Goal: Task Accomplishment & Management: Complete application form

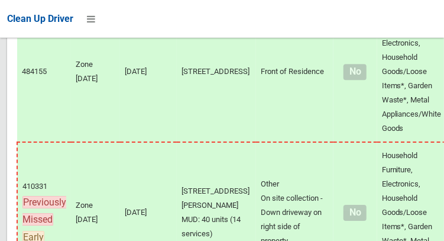
scroll to position [9018, 0]
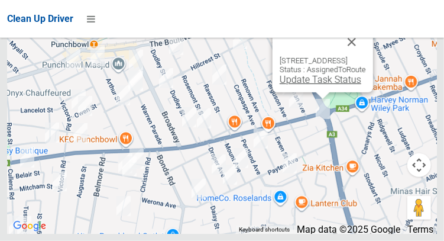
click at [308, 85] on link "Update Task Status" at bounding box center [321, 79] width 82 height 11
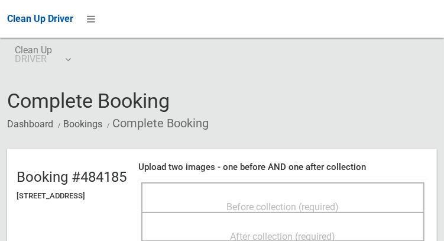
click at [281, 195] on div "Before collection (required)" at bounding box center [282, 206] width 257 height 22
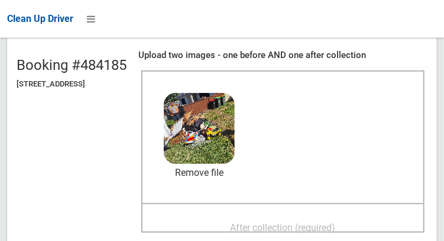
scroll to position [118, 0]
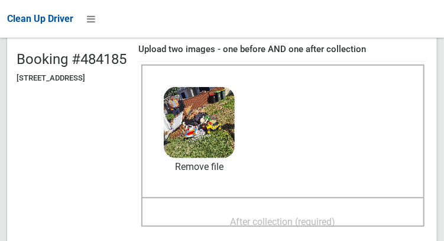
click at [336, 216] on span "After collection (required)" at bounding box center [283, 221] width 105 height 11
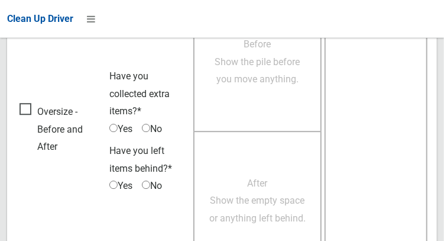
scroll to position [1068, 0]
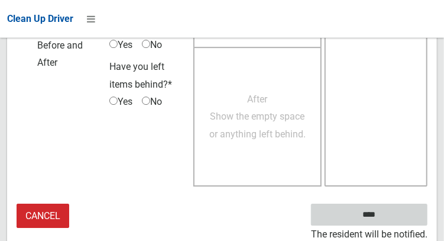
click at [382, 222] on input "****" at bounding box center [369, 215] width 117 height 22
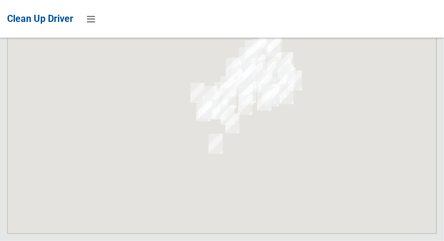
scroll to position [9018, 0]
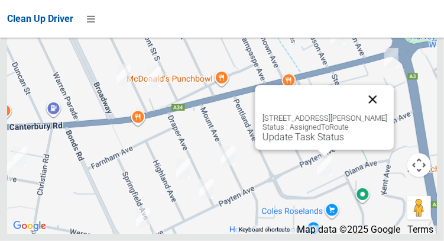
click at [385, 114] on button "Close" at bounding box center [373, 99] width 28 height 28
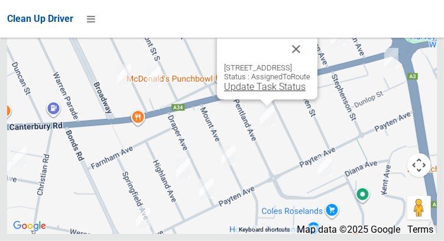
click at [261, 92] on link "Update Task Status" at bounding box center [265, 86] width 82 height 11
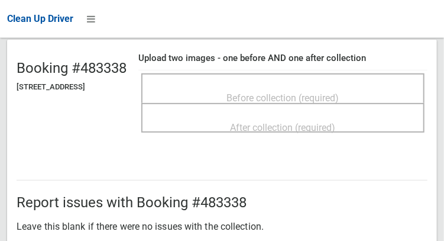
scroll to position [107, 0]
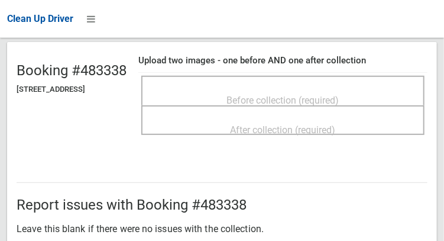
click at [340, 95] on span "Before collection (required)" at bounding box center [283, 100] width 112 height 11
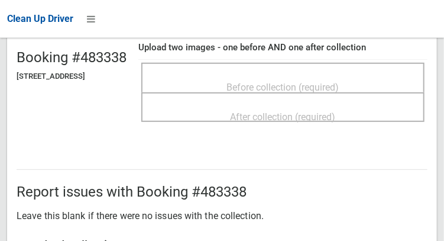
scroll to position [120, 0]
click at [340, 82] on span "Before collection (required)" at bounding box center [283, 87] width 112 height 11
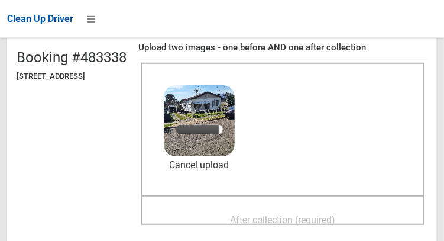
click at [335, 215] on span "After collection (required)" at bounding box center [283, 219] width 105 height 11
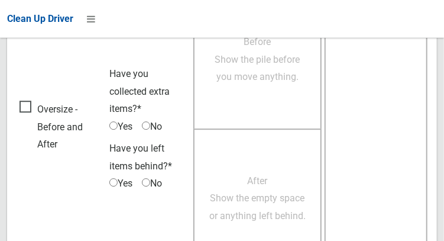
scroll to position [1068, 0]
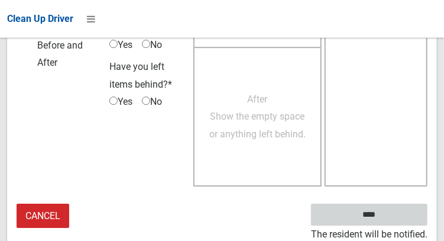
click at [373, 212] on input "****" at bounding box center [369, 215] width 117 height 22
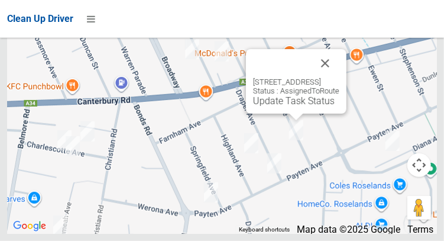
scroll to position [9007, 0]
click at [293, 107] on link "Update Task Status" at bounding box center [294, 100] width 82 height 11
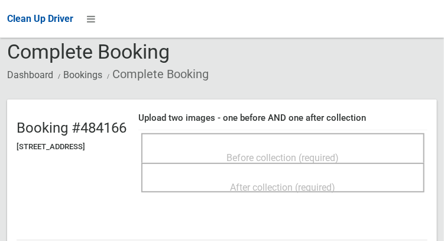
scroll to position [66, 0]
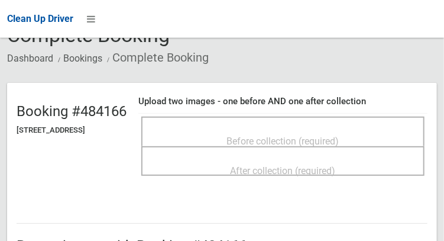
click at [340, 135] on span "Before collection (required)" at bounding box center [283, 140] width 112 height 11
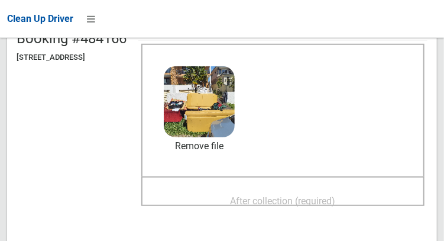
scroll to position [141, 0]
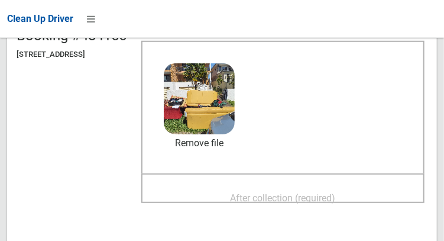
click at [322, 192] on span "After collection (required)" at bounding box center [283, 197] width 105 height 11
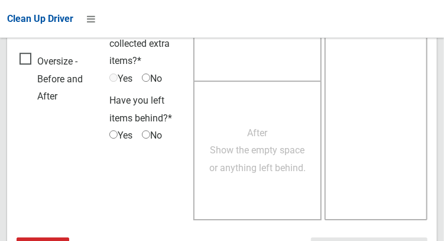
scroll to position [1068, 0]
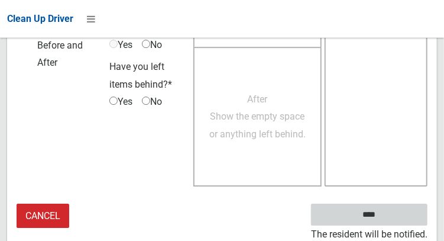
click at [387, 222] on input "****" at bounding box center [369, 215] width 117 height 22
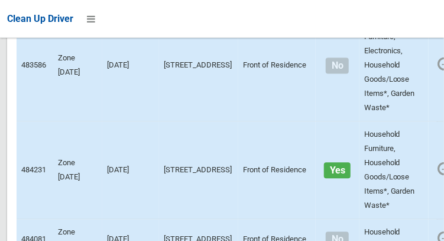
scroll to position [8820, 0]
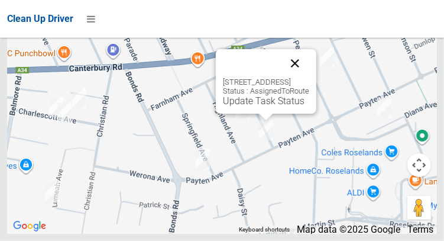
click at [309, 78] on button "Close" at bounding box center [295, 63] width 28 height 28
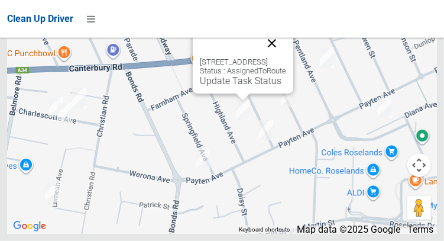
click at [286, 57] on button "Close" at bounding box center [272, 43] width 28 height 28
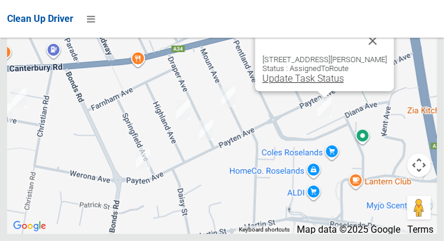
click at [317, 84] on link "Update Task Status" at bounding box center [303, 78] width 82 height 11
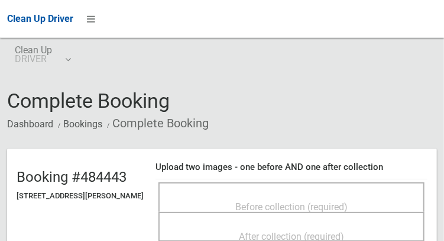
click at [337, 201] on span "Before collection (required)" at bounding box center [291, 206] width 112 height 11
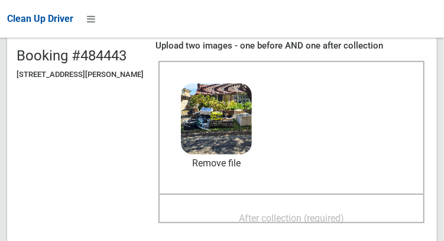
scroll to position [128, 0]
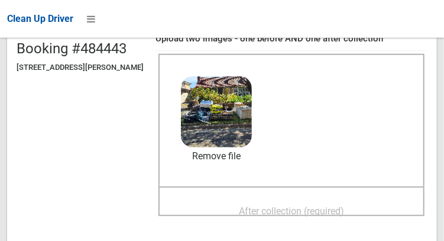
click at [289, 206] on span "After collection (required)" at bounding box center [291, 210] width 105 height 11
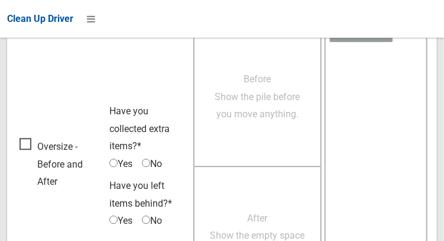
scroll to position [1068, 0]
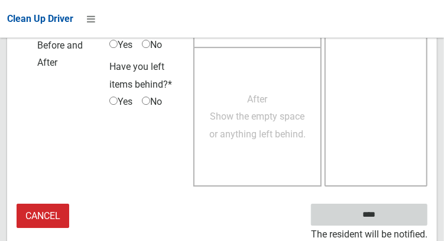
click at [375, 215] on input "****" at bounding box center [369, 215] width 117 height 22
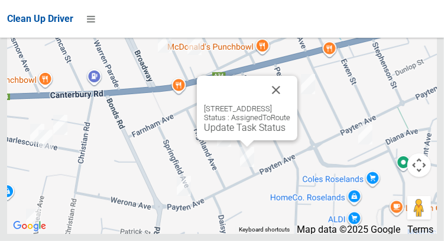
scroll to position [8820, 0]
click at [244, 133] on link "Update Task Status" at bounding box center [245, 127] width 82 height 11
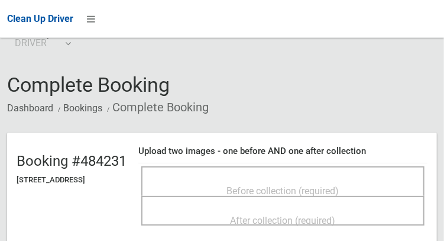
scroll to position [35, 0]
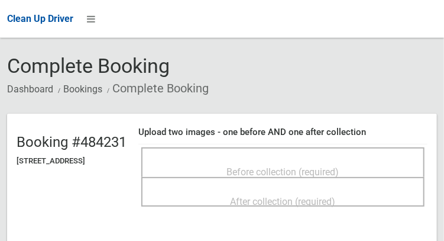
click at [340, 166] on span "Before collection (required)" at bounding box center [283, 171] width 112 height 11
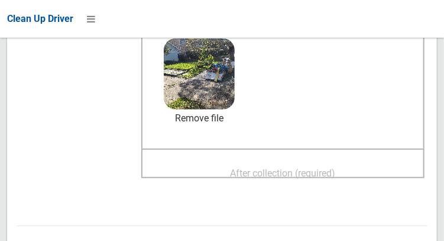
scroll to position [167, 0]
click at [320, 167] on span "After collection (required)" at bounding box center [283, 172] width 105 height 11
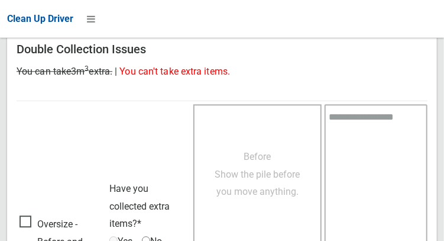
scroll to position [1069, 0]
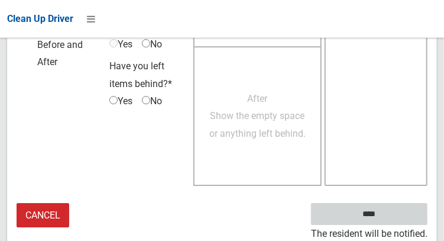
click at [387, 218] on input "****" at bounding box center [369, 214] width 117 height 22
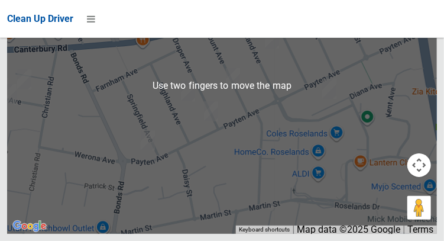
scroll to position [8818, 0]
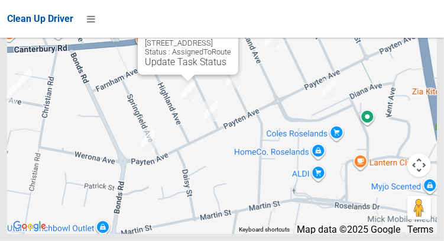
click at [231, 38] on button "Close" at bounding box center [217, 24] width 28 height 28
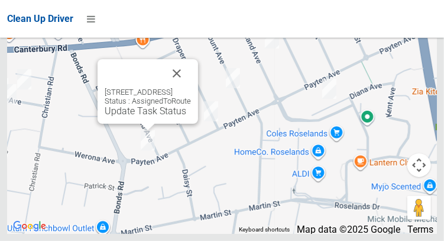
scroll to position [8820, 0]
click at [191, 88] on button "Close" at bounding box center [177, 73] width 28 height 28
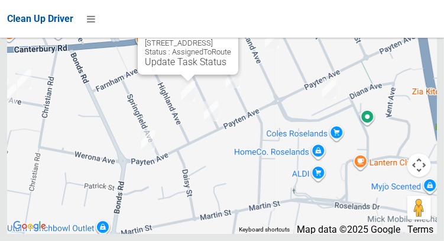
click at [231, 38] on button "Close" at bounding box center [217, 24] width 28 height 28
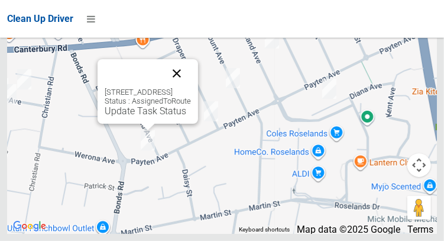
click at [191, 88] on button "Close" at bounding box center [177, 73] width 28 height 28
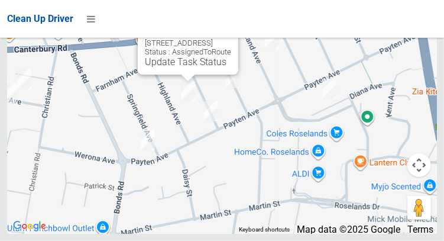
scroll to position [8766, 0]
click at [177, 67] on link "Update Task Status" at bounding box center [186, 61] width 82 height 11
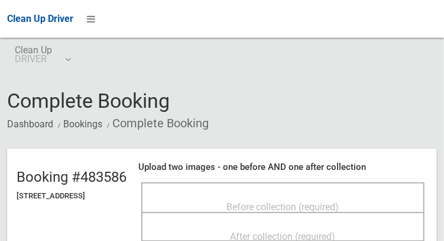
click at [301, 201] on span "Before collection (required)" at bounding box center [283, 206] width 112 height 11
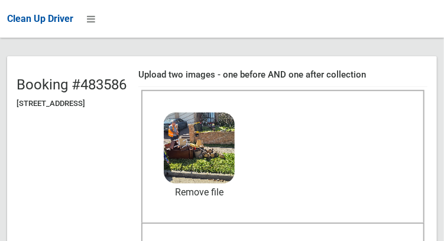
scroll to position [92, 0]
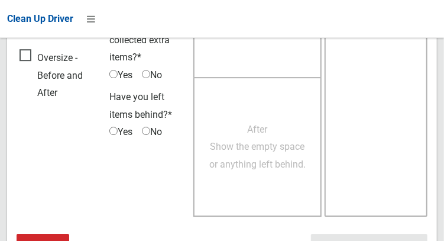
scroll to position [1068, 0]
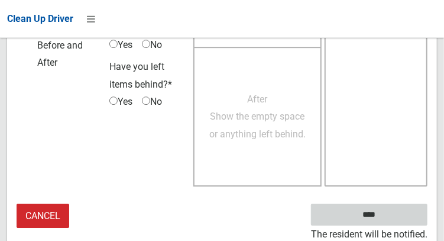
click at [387, 222] on input "****" at bounding box center [369, 215] width 117 height 22
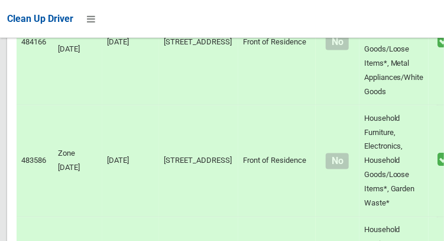
scroll to position [8679, 0]
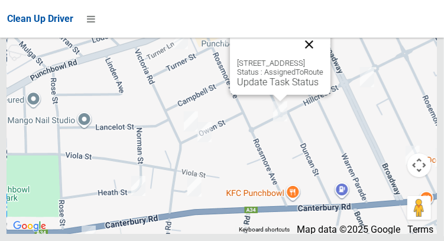
click at [324, 59] on button "Close" at bounding box center [309, 44] width 28 height 28
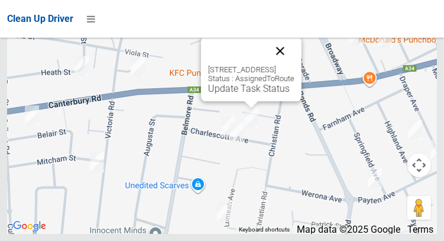
click at [295, 65] on button "Close" at bounding box center [280, 51] width 28 height 28
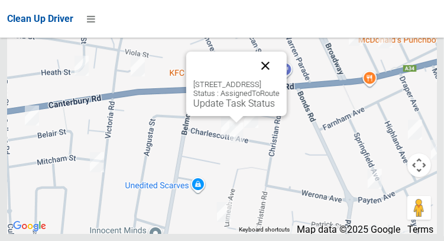
click at [280, 80] on button "Close" at bounding box center [265, 65] width 28 height 28
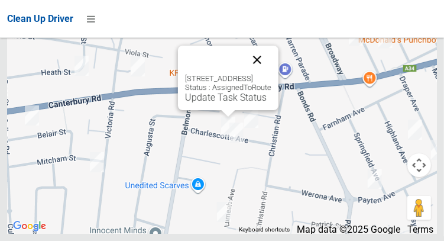
click at [272, 74] on button "Close" at bounding box center [257, 60] width 28 height 28
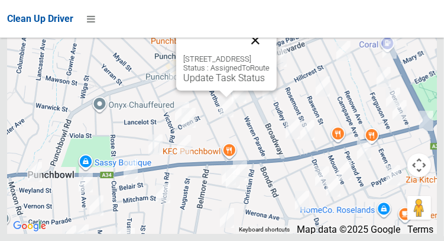
click at [270, 54] on button "Close" at bounding box center [255, 40] width 28 height 28
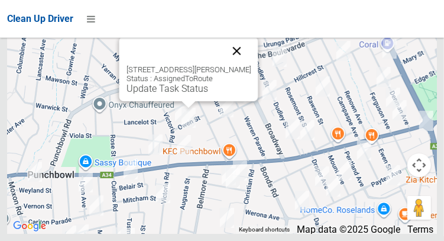
click at [244, 65] on button "Close" at bounding box center [236, 51] width 28 height 28
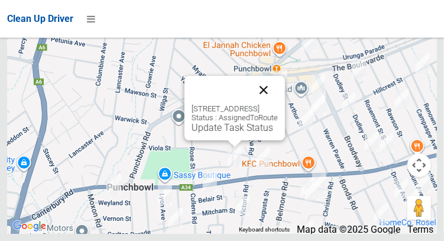
click at [278, 104] on button "Close" at bounding box center [264, 90] width 28 height 28
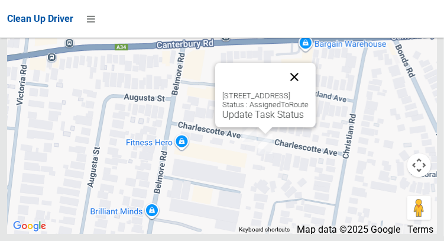
click at [309, 91] on button "Close" at bounding box center [294, 77] width 28 height 28
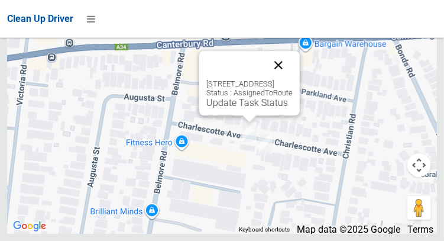
click at [293, 79] on button "Close" at bounding box center [278, 65] width 28 height 28
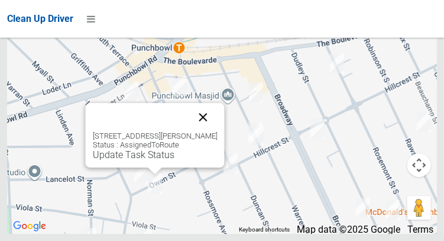
click at [217, 131] on button "Close" at bounding box center [203, 117] width 28 height 28
click at [212, 131] on button "Close" at bounding box center [203, 117] width 28 height 28
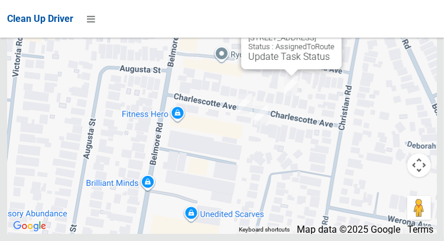
click at [335, 33] on button "Close" at bounding box center [320, 19] width 28 height 28
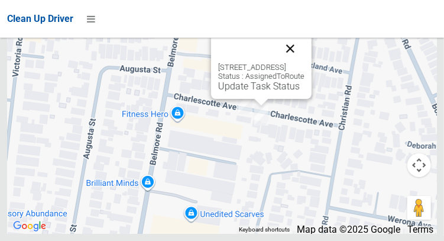
click at [305, 63] on button "Close" at bounding box center [290, 48] width 28 height 28
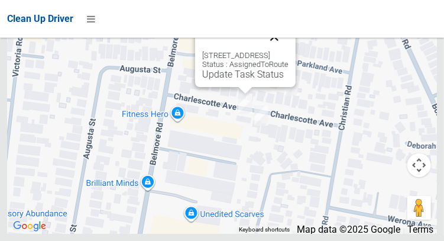
click at [289, 51] on button "Close" at bounding box center [274, 36] width 28 height 28
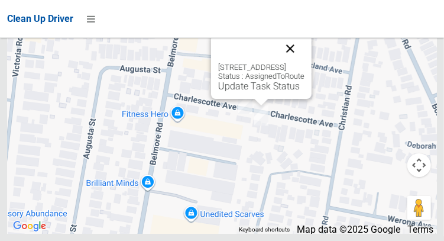
click at [305, 63] on button "Close" at bounding box center [290, 48] width 28 height 28
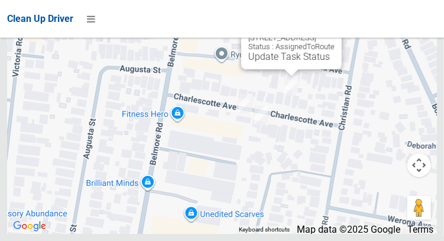
scroll to position [8581, 0]
click at [335, 33] on button "Close" at bounding box center [320, 19] width 28 height 28
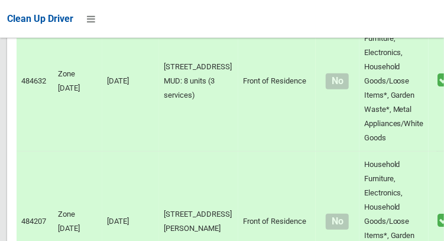
scroll to position [0, 0]
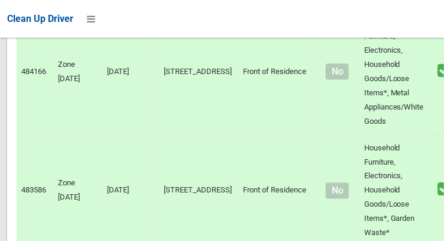
scroll to position [8679, 0]
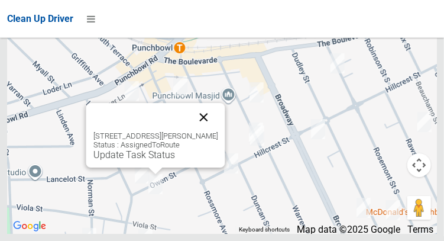
click at [212, 131] on button "Close" at bounding box center [203, 117] width 28 height 28
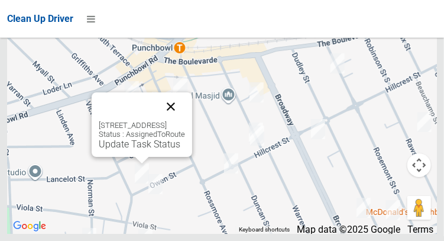
click at [185, 121] on button "Close" at bounding box center [171, 106] width 28 height 28
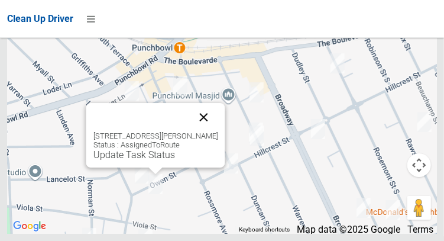
click at [215, 131] on button "Close" at bounding box center [203, 117] width 28 height 28
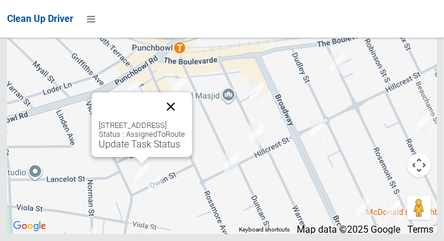
click at [185, 121] on button "Close" at bounding box center [171, 106] width 28 height 28
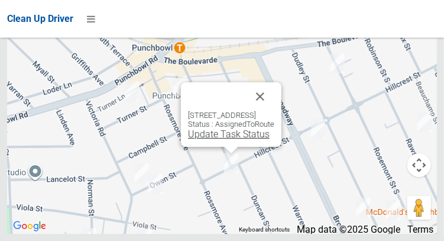
click at [233, 140] on link "Update Task Status" at bounding box center [229, 133] width 82 height 11
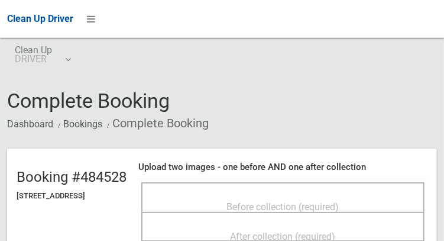
click at [271, 201] on span "Before collection (required)" at bounding box center [283, 206] width 112 height 11
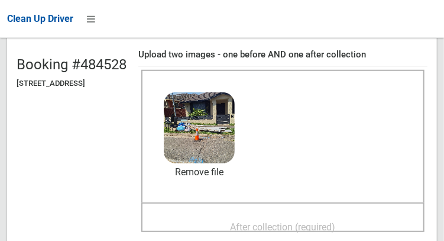
scroll to position [113, 0]
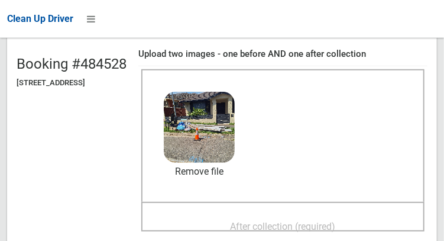
click at [328, 221] on span "After collection (required)" at bounding box center [283, 226] width 105 height 11
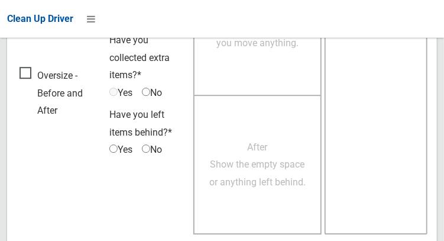
scroll to position [1068, 0]
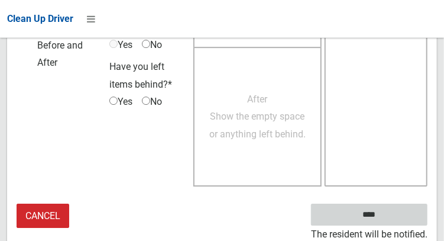
click at [387, 212] on input "****" at bounding box center [369, 215] width 117 height 22
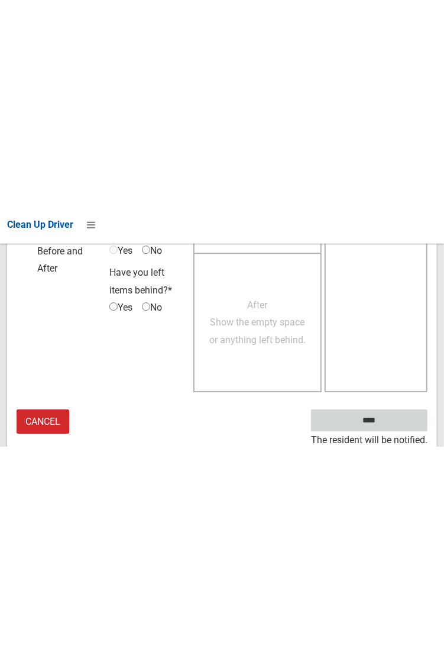
scroll to position [683, 0]
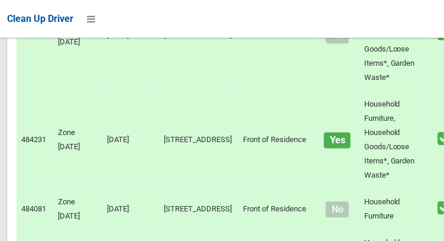
scroll to position [8679, 0]
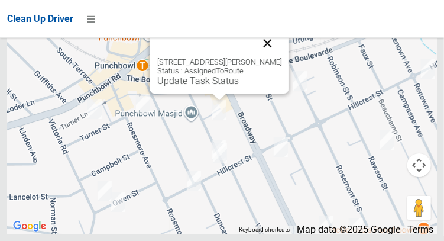
click at [282, 57] on button "Close" at bounding box center [267, 43] width 28 height 28
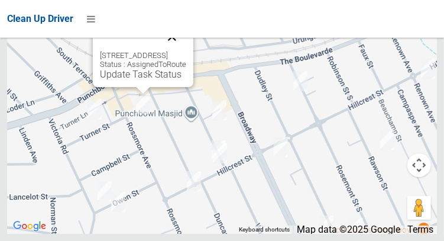
click at [186, 51] on button "Close" at bounding box center [172, 36] width 28 height 28
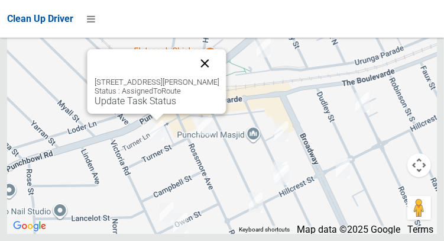
click at [219, 78] on button "Close" at bounding box center [205, 63] width 28 height 28
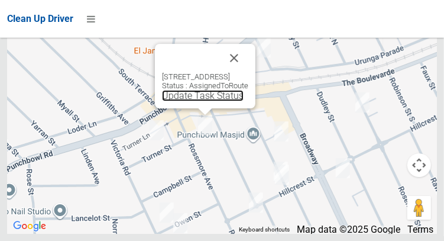
click at [182, 101] on link "Update Task Status" at bounding box center [203, 95] width 82 height 11
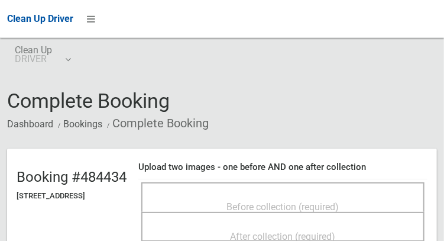
click at [252, 201] on span "Before collection (required)" at bounding box center [283, 206] width 112 height 11
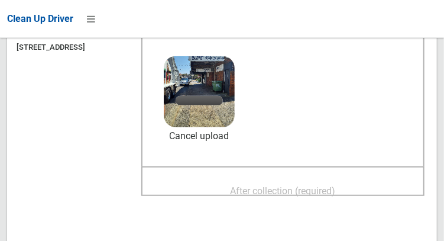
scroll to position [151, 0]
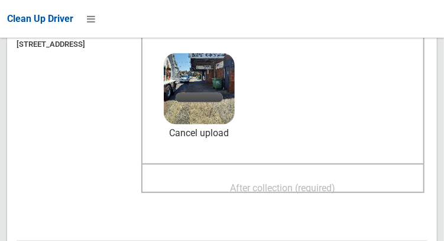
click at [301, 182] on span "After collection (required)" at bounding box center [283, 187] width 105 height 11
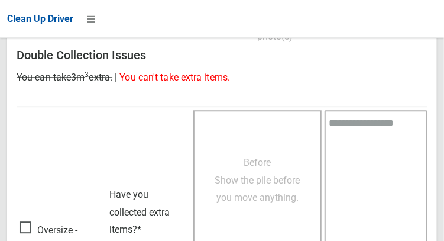
scroll to position [1068, 0]
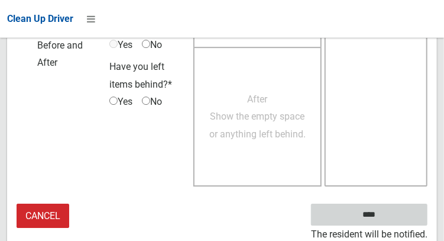
click at [375, 214] on input "****" at bounding box center [369, 215] width 117 height 22
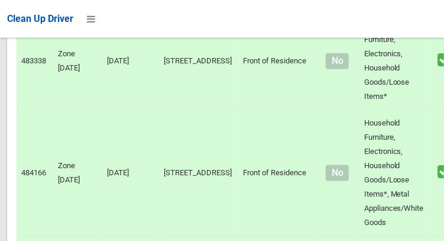
scroll to position [8679, 0]
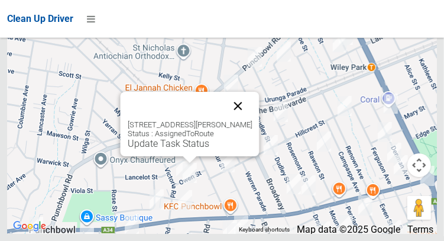
click at [249, 120] on button "Close" at bounding box center [238, 106] width 28 height 28
click at [250, 120] on button "Close" at bounding box center [238, 106] width 28 height 28
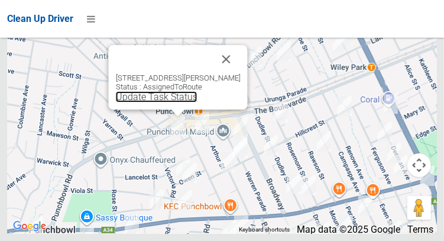
click at [131, 102] on link "Update Task Status" at bounding box center [156, 96] width 82 height 11
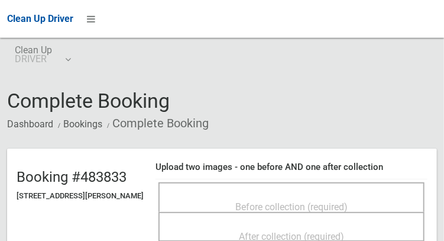
click at [312, 201] on span "Before collection (required)" at bounding box center [291, 206] width 112 height 11
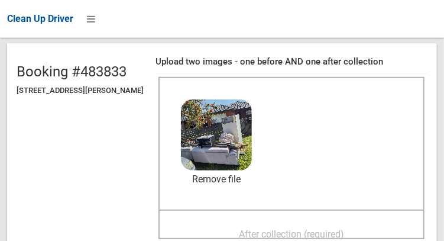
scroll to position [107, 0]
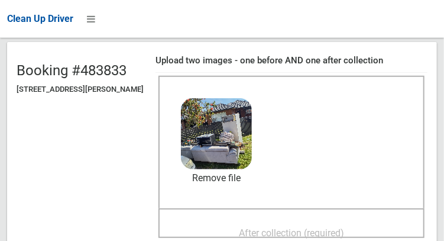
click at [328, 227] on span "After collection (required)" at bounding box center [291, 232] width 105 height 11
click at [281, 227] on span "After collection (required)" at bounding box center [291, 232] width 105 height 11
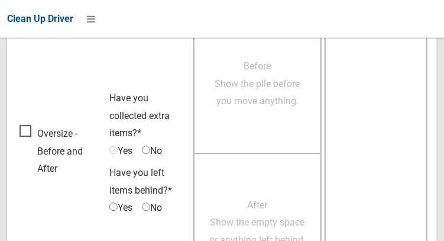
scroll to position [1068, 0]
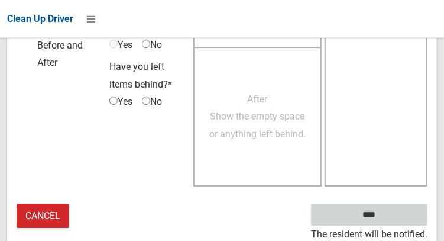
click at [377, 216] on input "****" at bounding box center [369, 215] width 117 height 22
